Goal: Find specific page/section: Find specific page/section

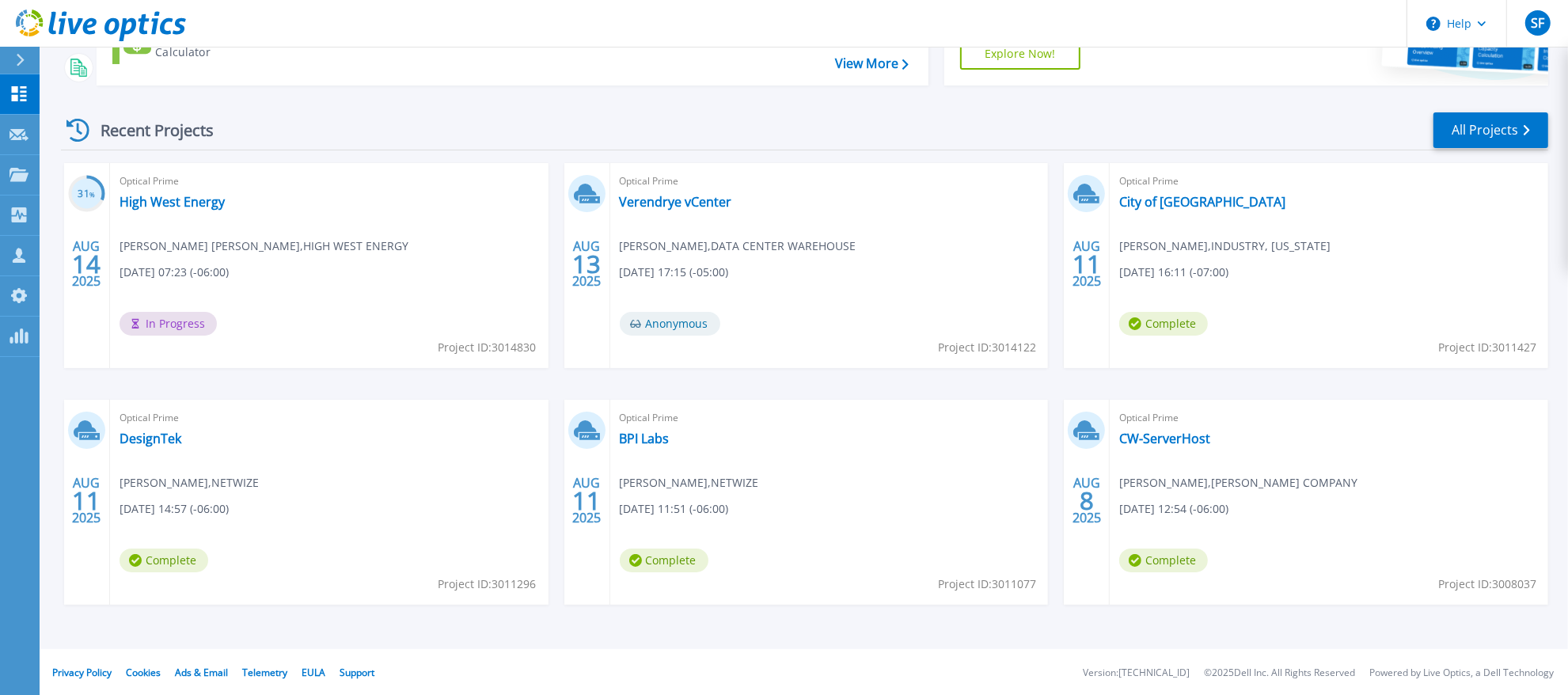
scroll to position [182, 0]
click at [1488, 129] on link "All Projects" at bounding box center [1491, 129] width 115 height 35
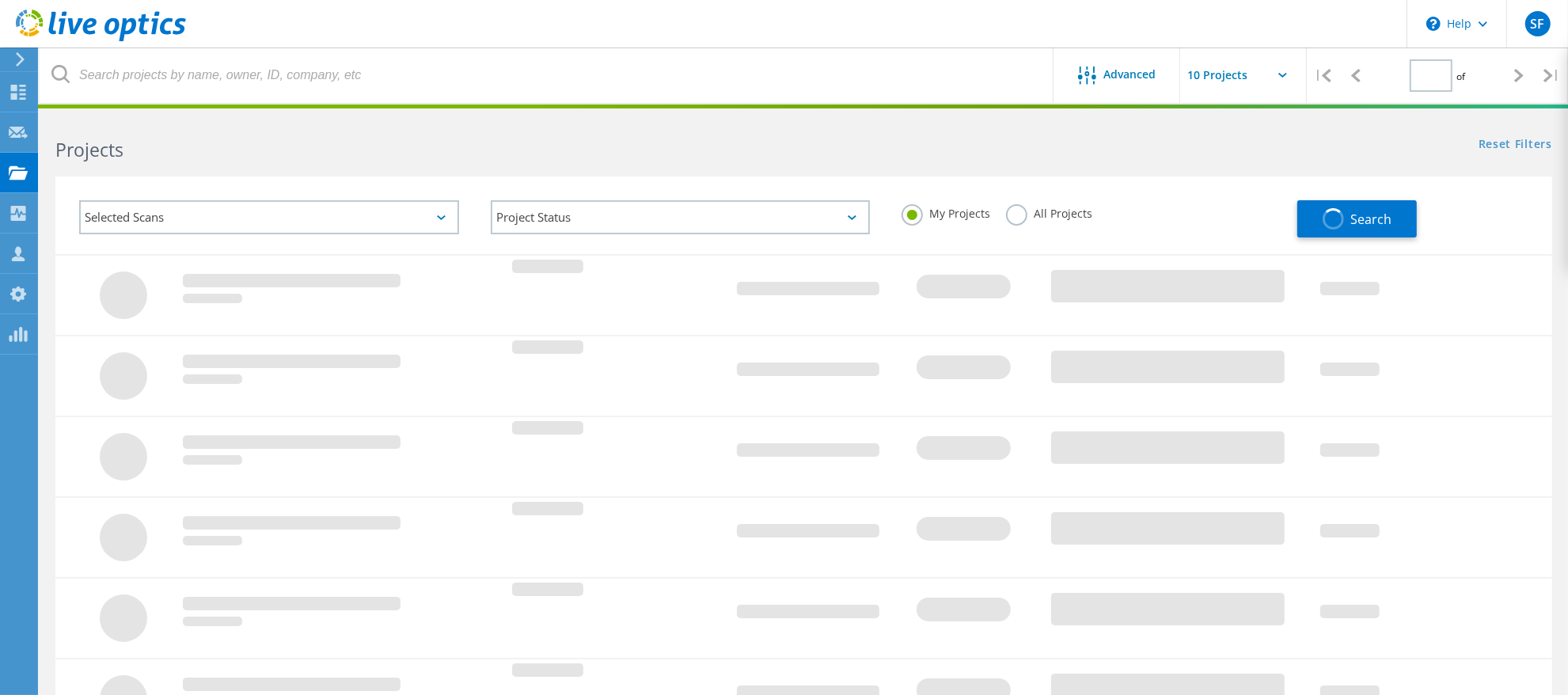
type input "1"
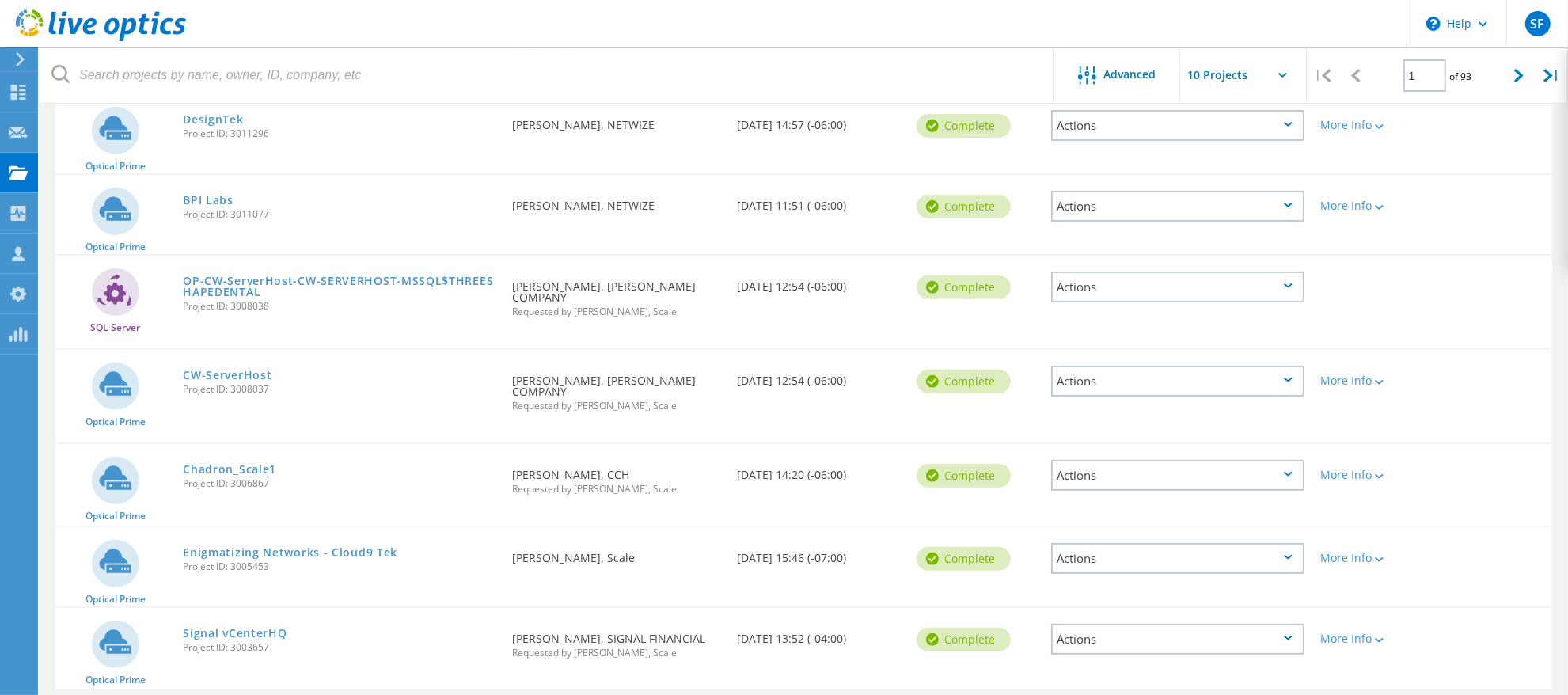
scroll to position [504, 0]
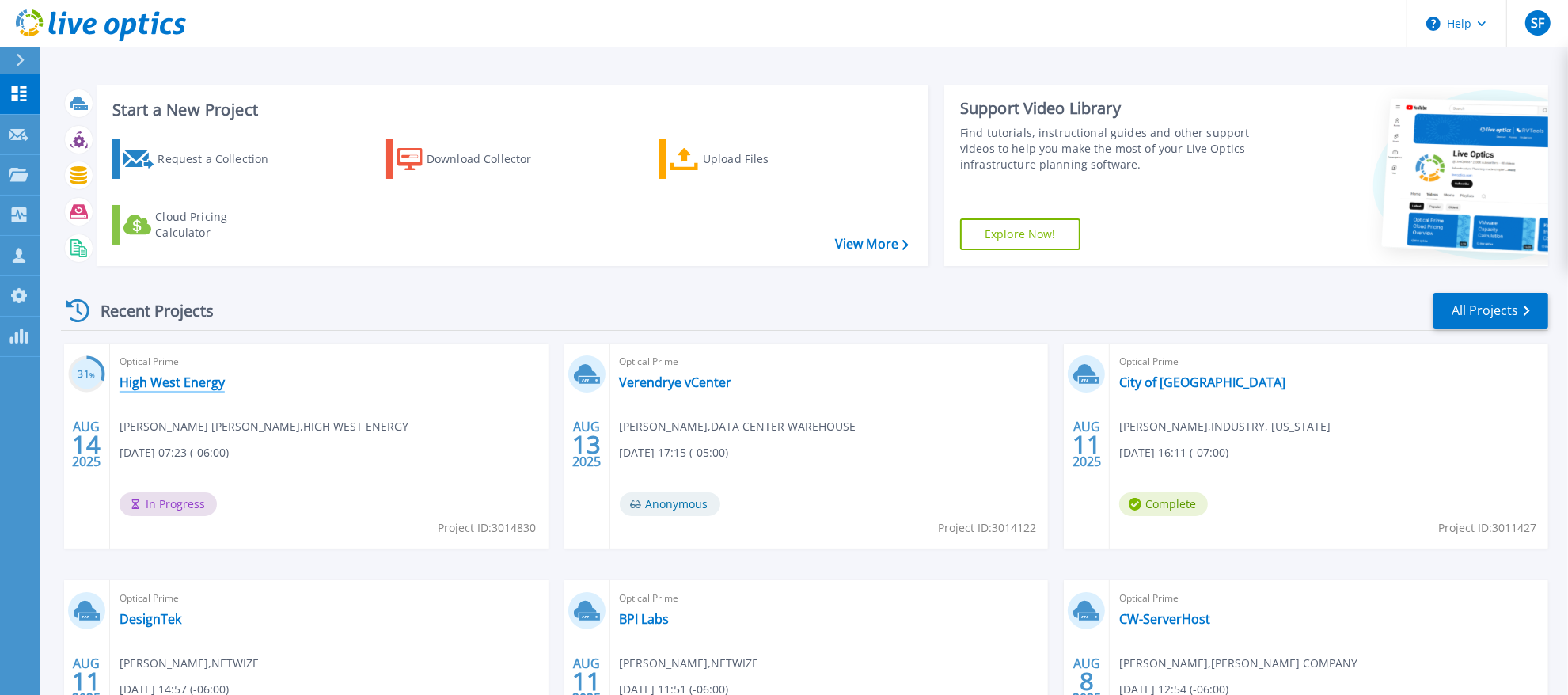
click at [186, 383] on link "High West Energy" at bounding box center [172, 382] width 105 height 16
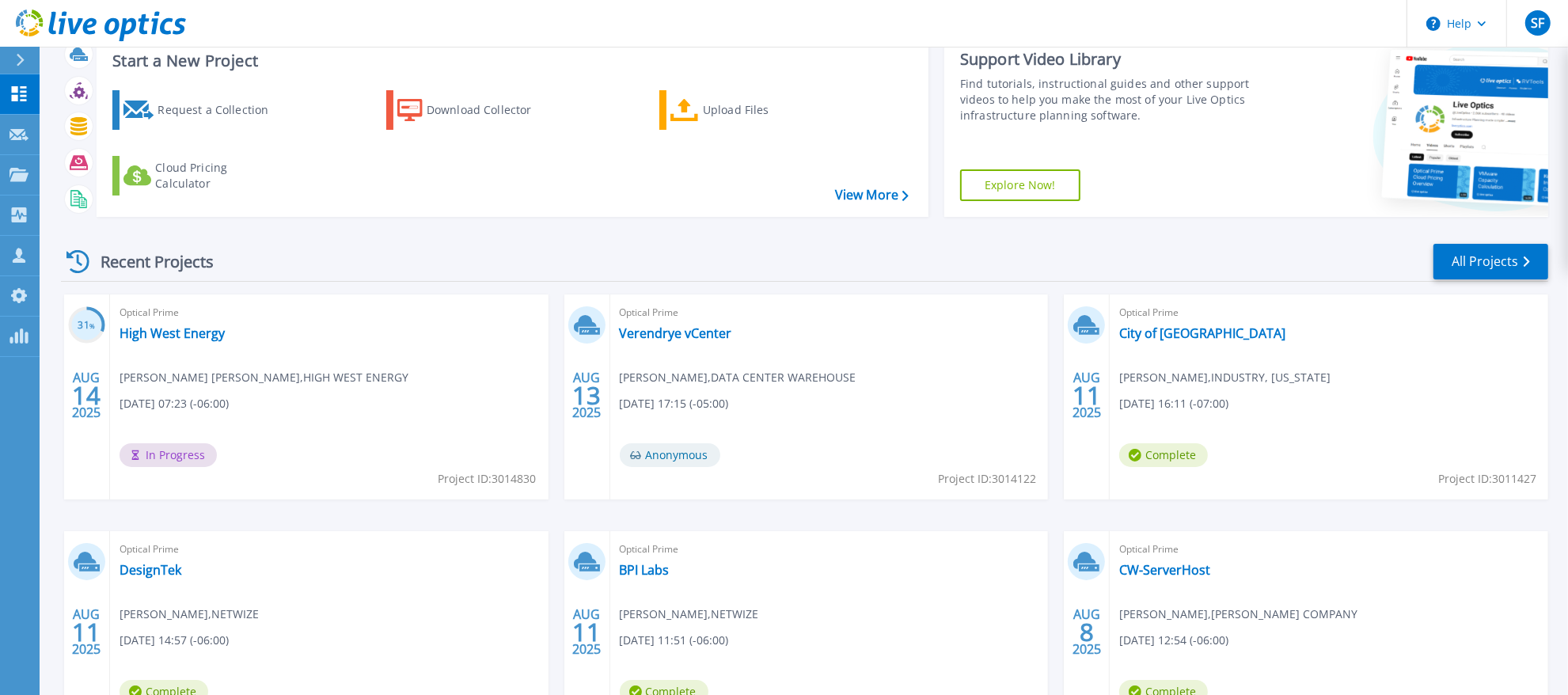
scroll to position [105, 0]
